Goal: Browse casually: Explore the website without a specific task or goal

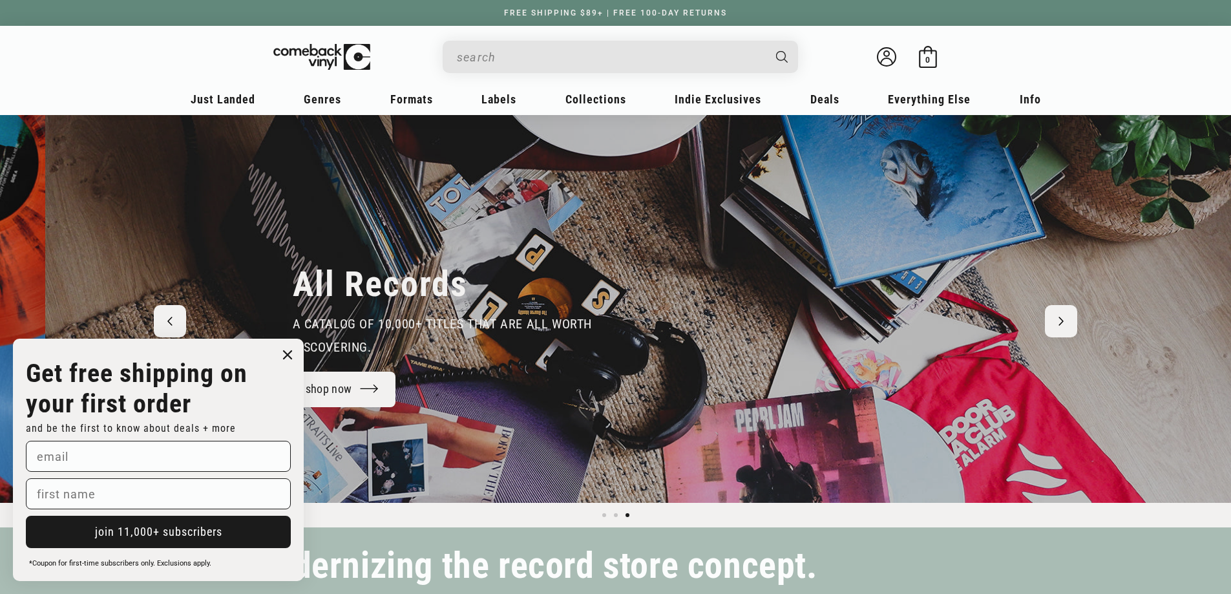
scroll to position [0, 2462]
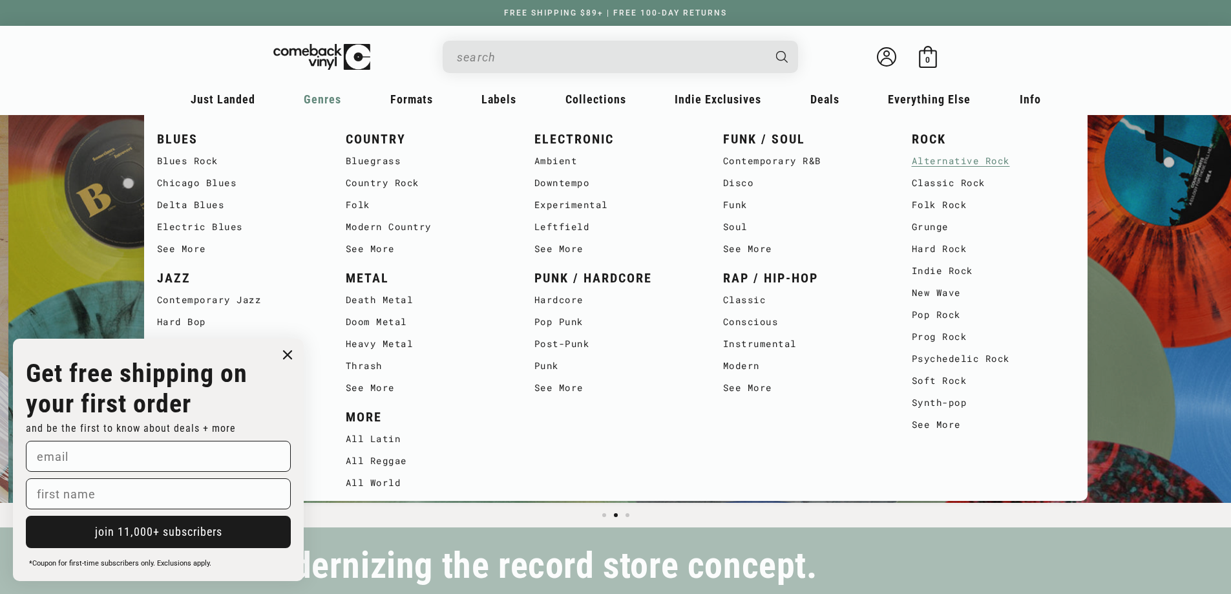
scroll to position [0, 1231]
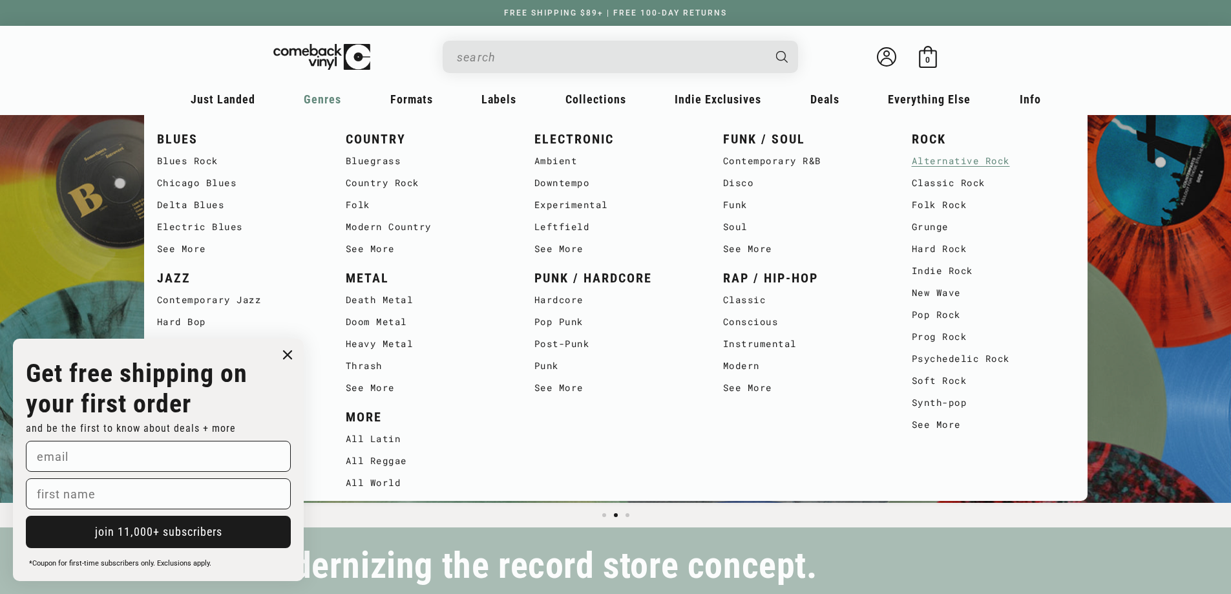
click at [971, 157] on link "Alternative Rock" at bounding box center [993, 161] width 163 height 22
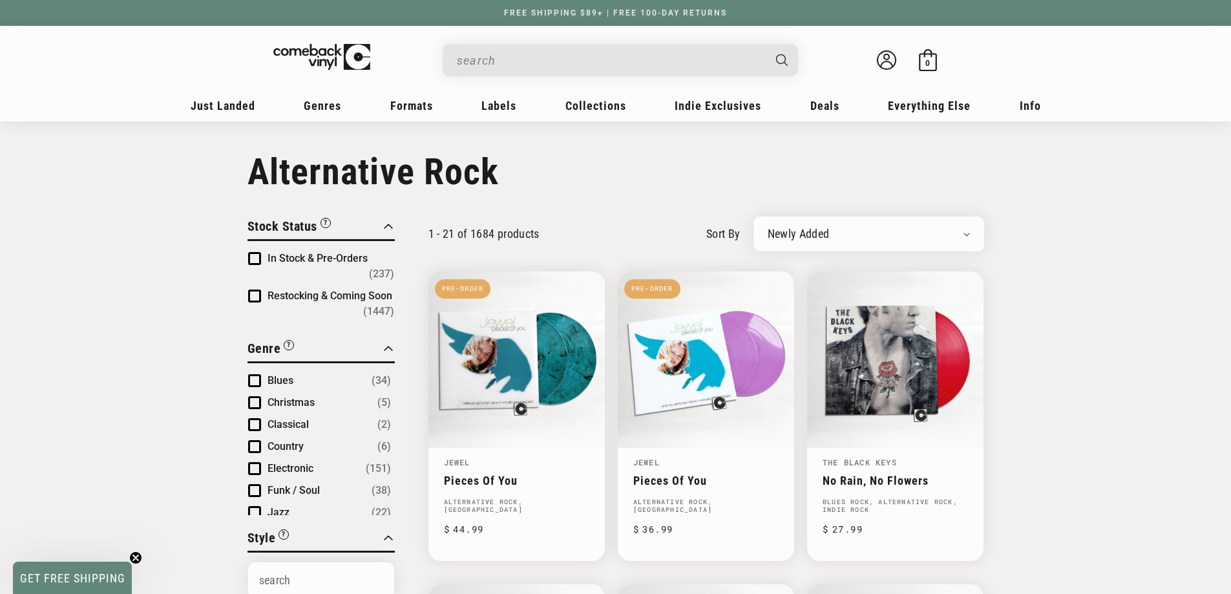
click at [521, 49] on input "When autocomplete results are available use up and down arrows to review and en…" at bounding box center [610, 60] width 306 height 26
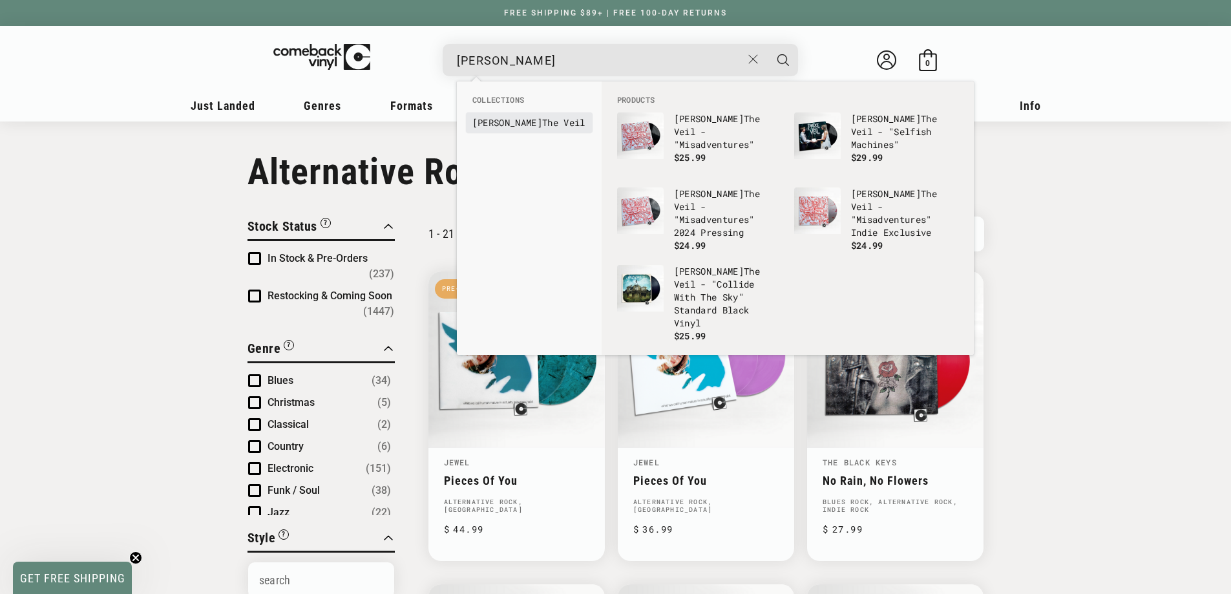
type input "pierce"
click at [525, 120] on link "Pierce The Veil" at bounding box center [529, 122] width 114 height 13
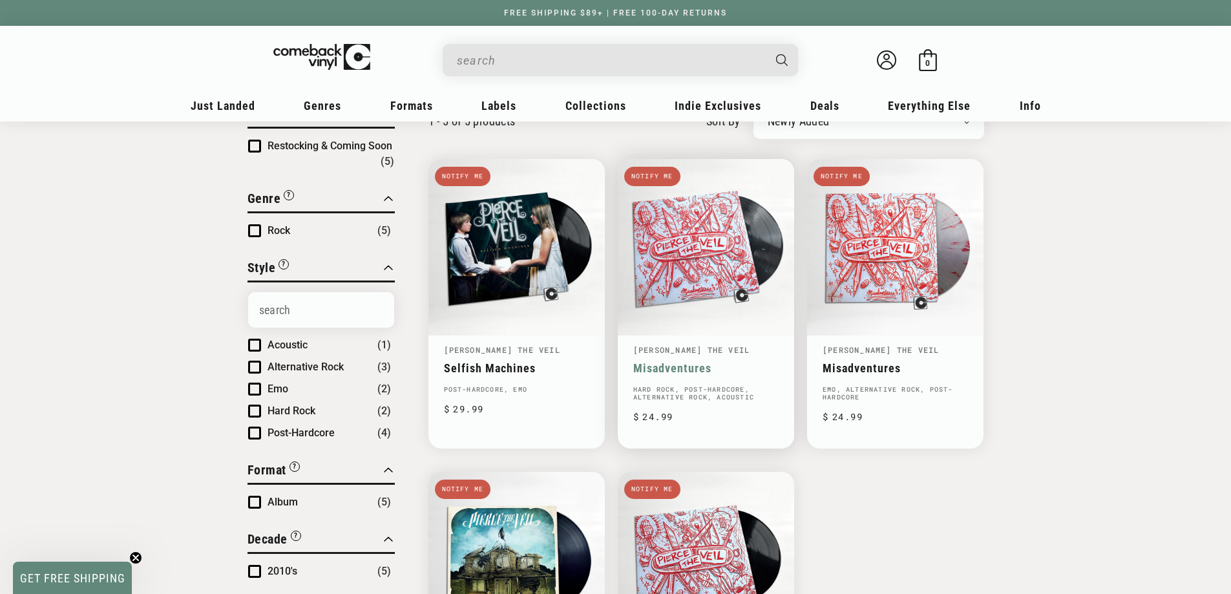
scroll to position [129, 0]
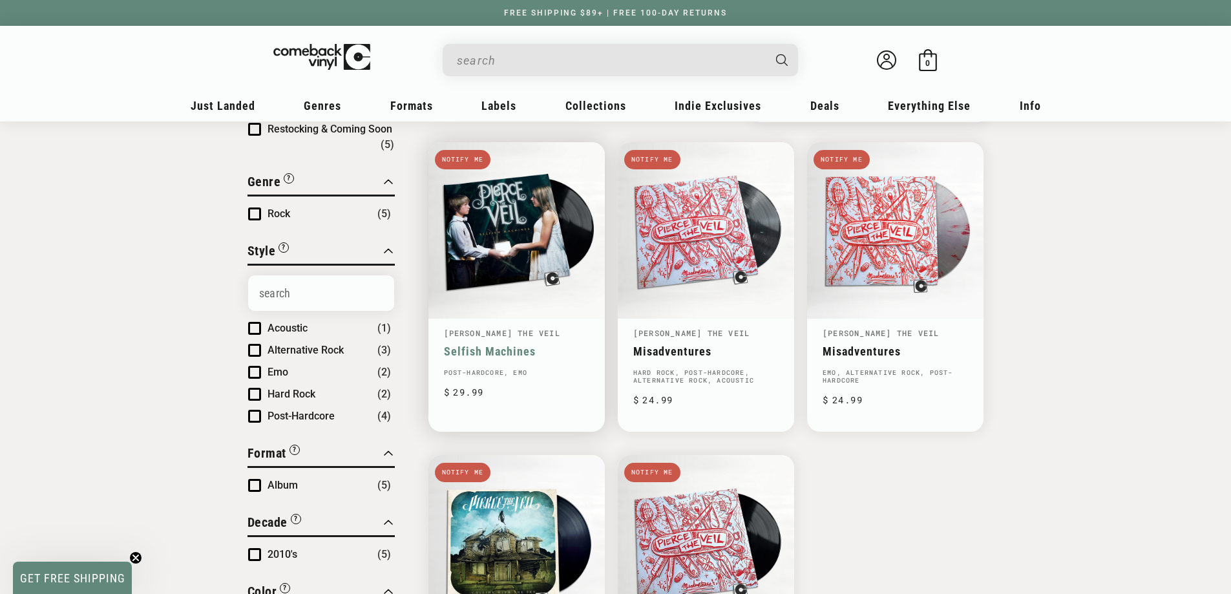
click at [539, 344] on link "Selfish Machines" at bounding box center [516, 351] width 145 height 14
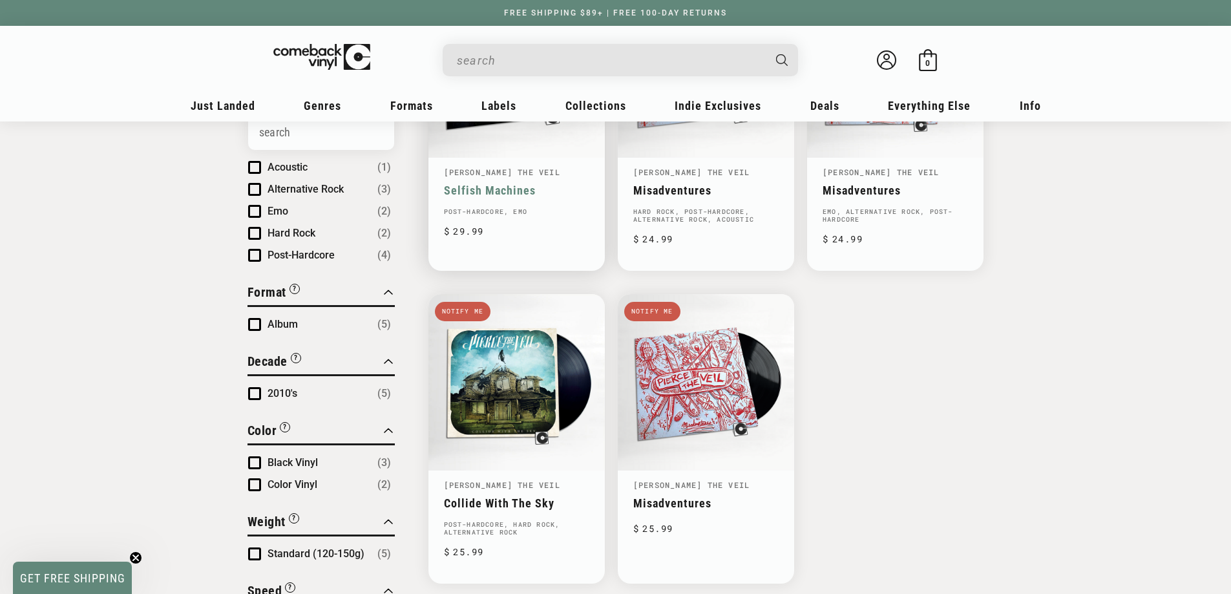
scroll to position [323, 0]
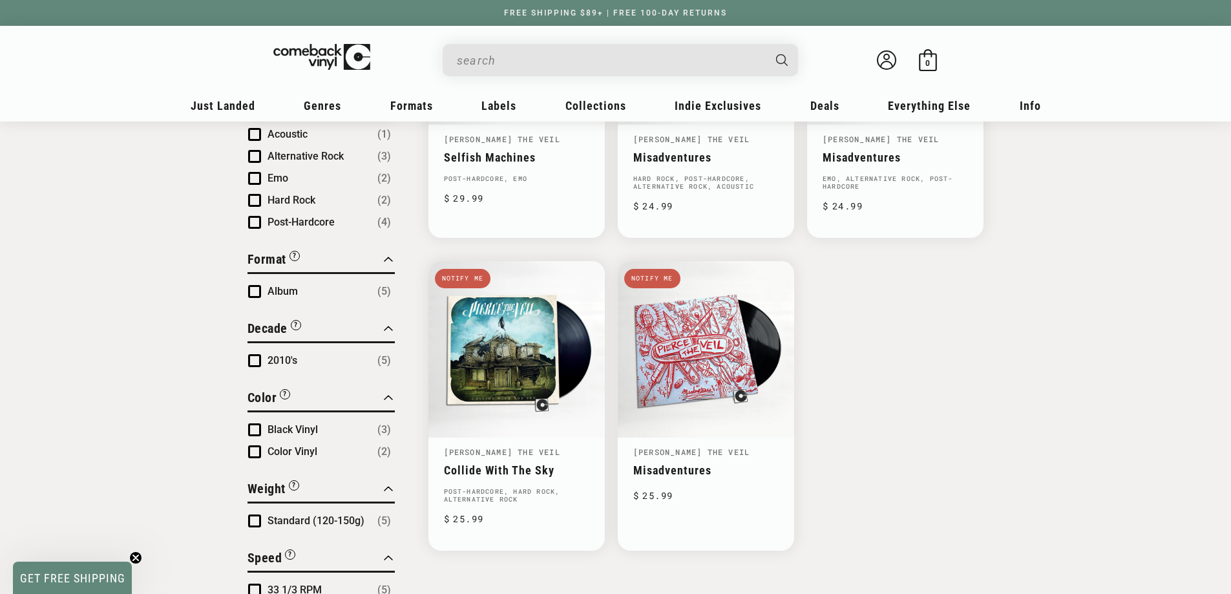
click at [912, 353] on ul "Selfish Machines Notify me Pierce The Veil Selfish Machines Post-Hardcore, Emo …" at bounding box center [706, 249] width 556 height 603
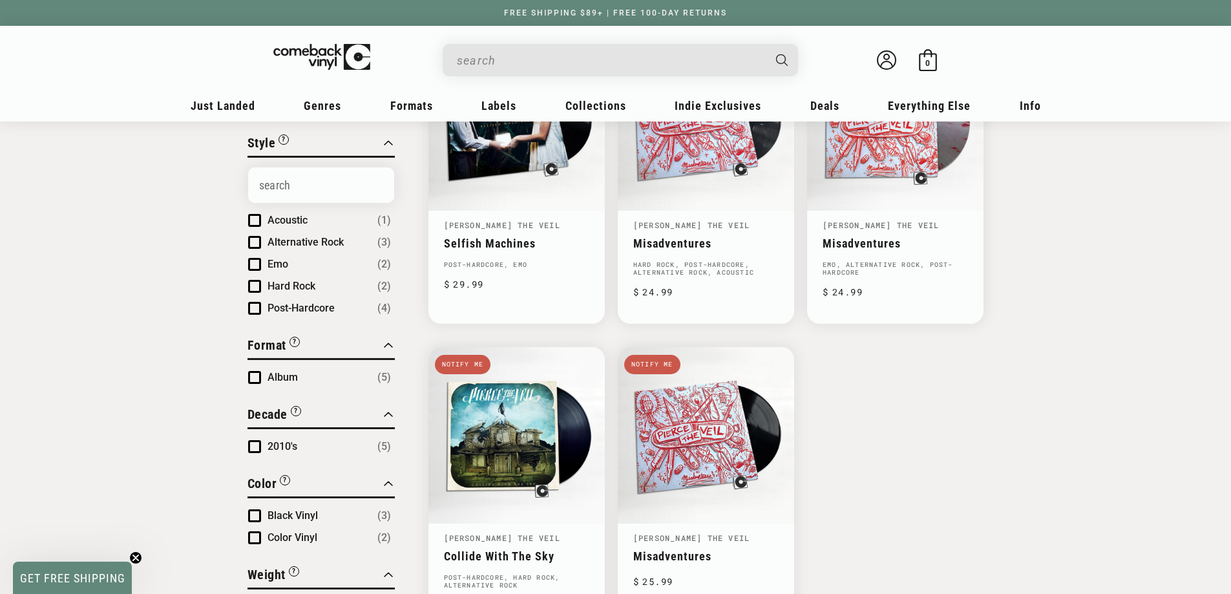
scroll to position [129, 0]
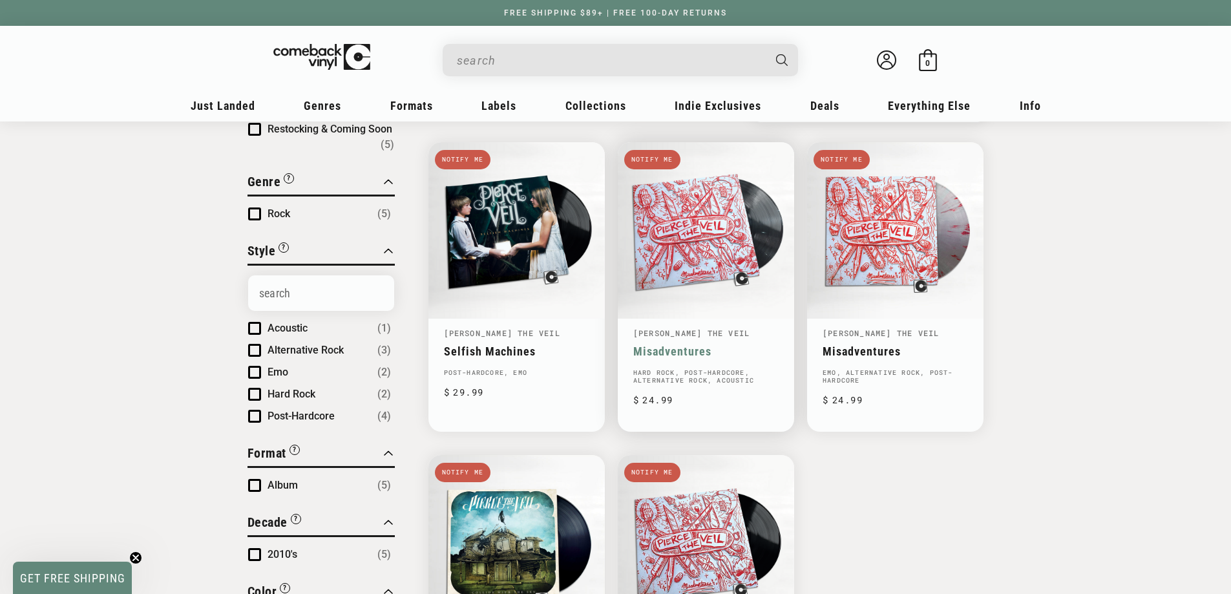
click at [748, 344] on link "Misadventures" at bounding box center [705, 351] width 145 height 14
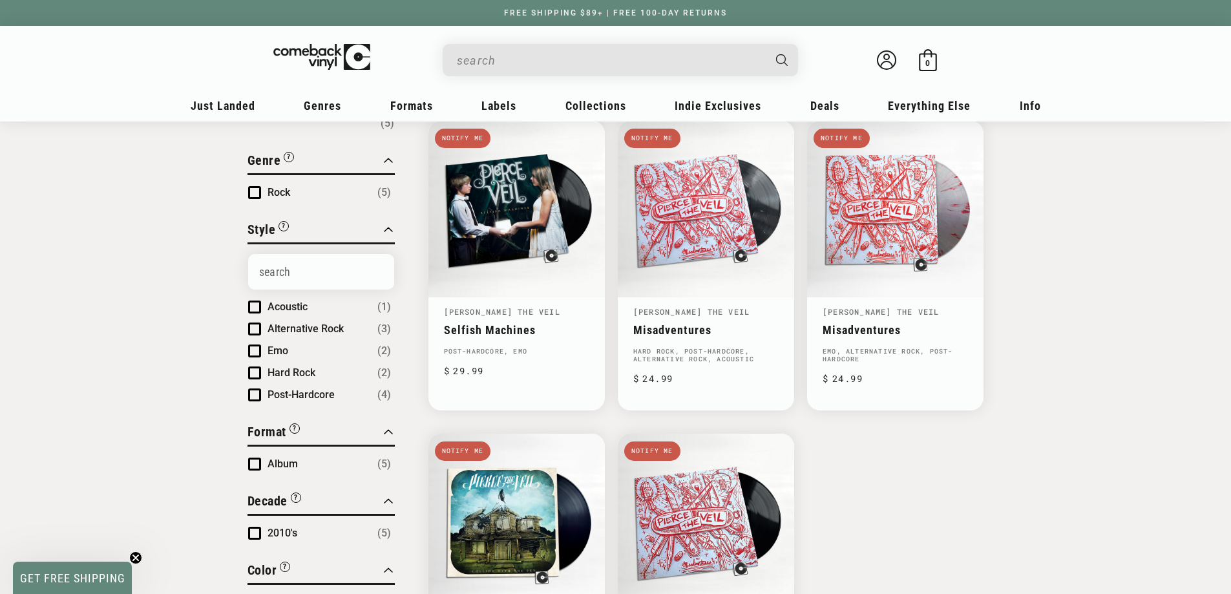
scroll to position [194, 0]
